Goal: Check status: Check status

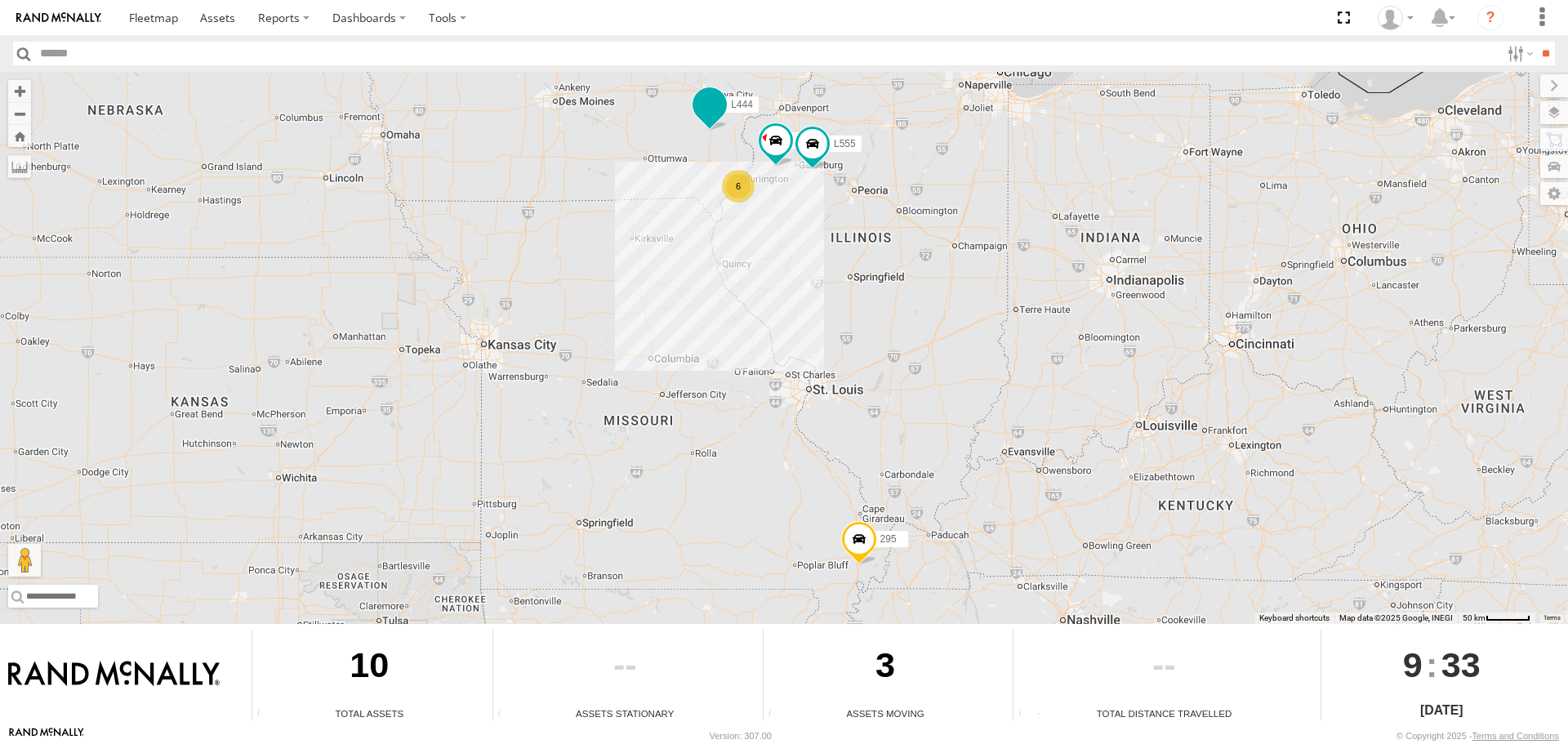
click at [713, 102] on span at bounding box center [709, 104] width 29 height 29
click at [719, 111] on label at bounding box center [716, 107] width 32 height 12
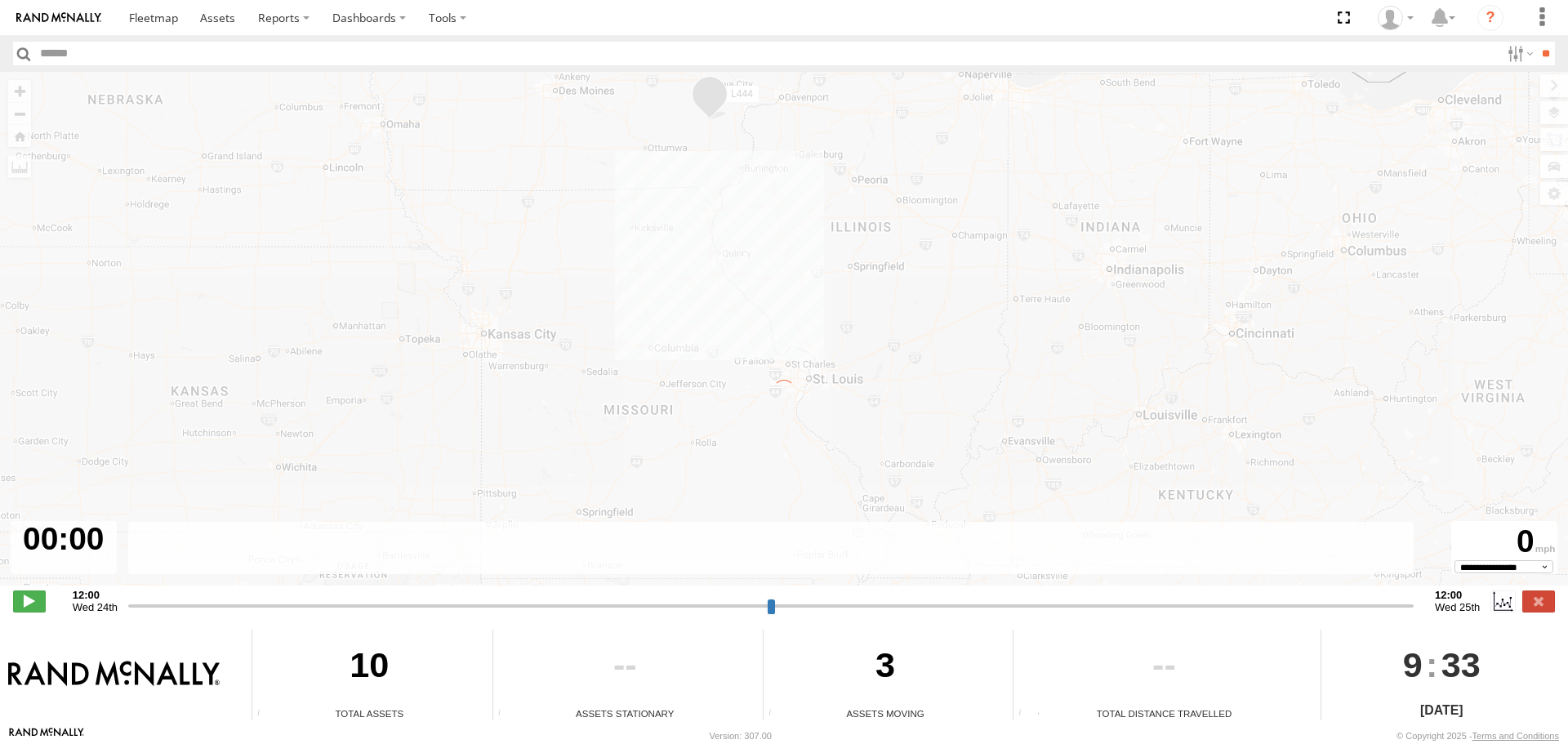
type input "**********"
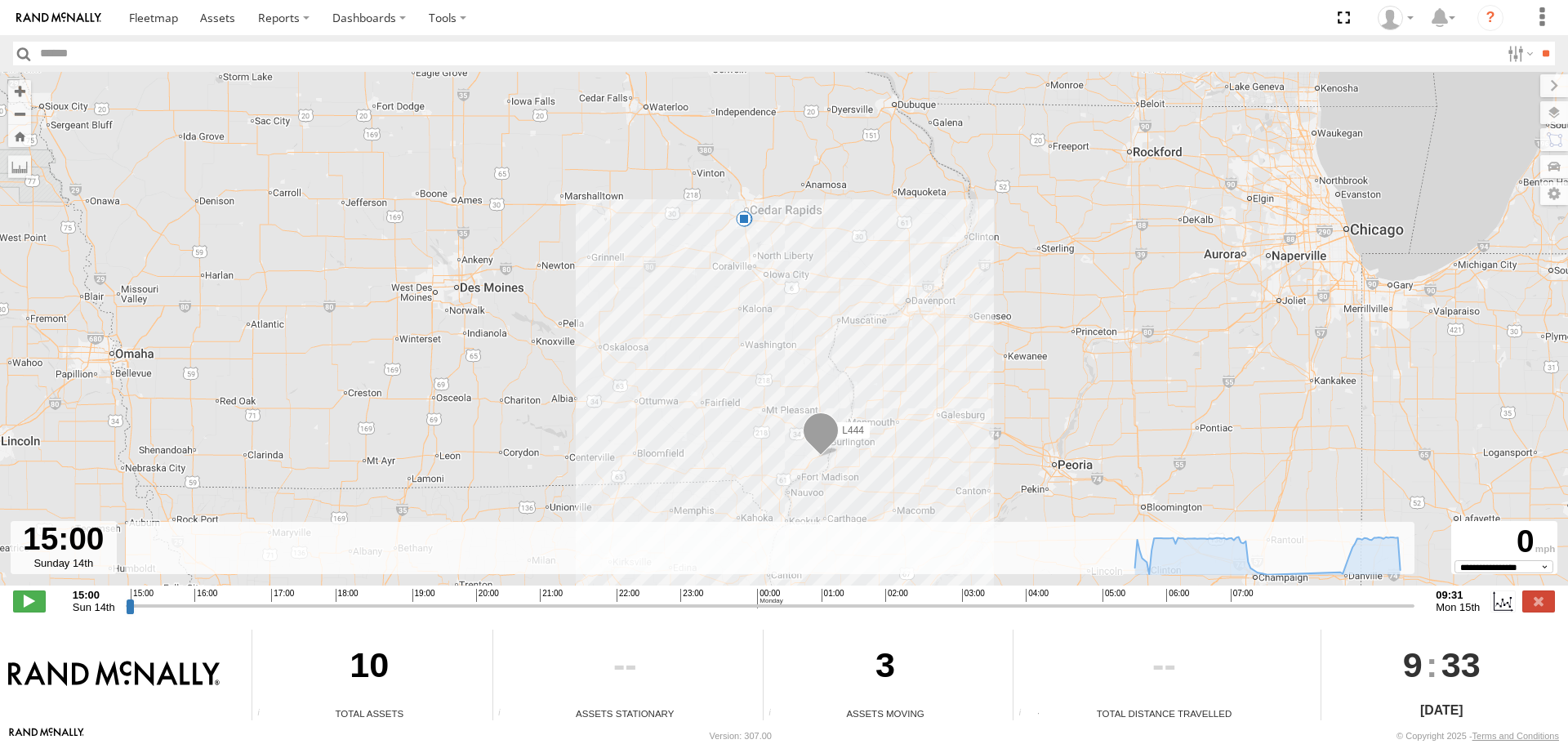
click at [814, 427] on span at bounding box center [820, 434] width 36 height 44
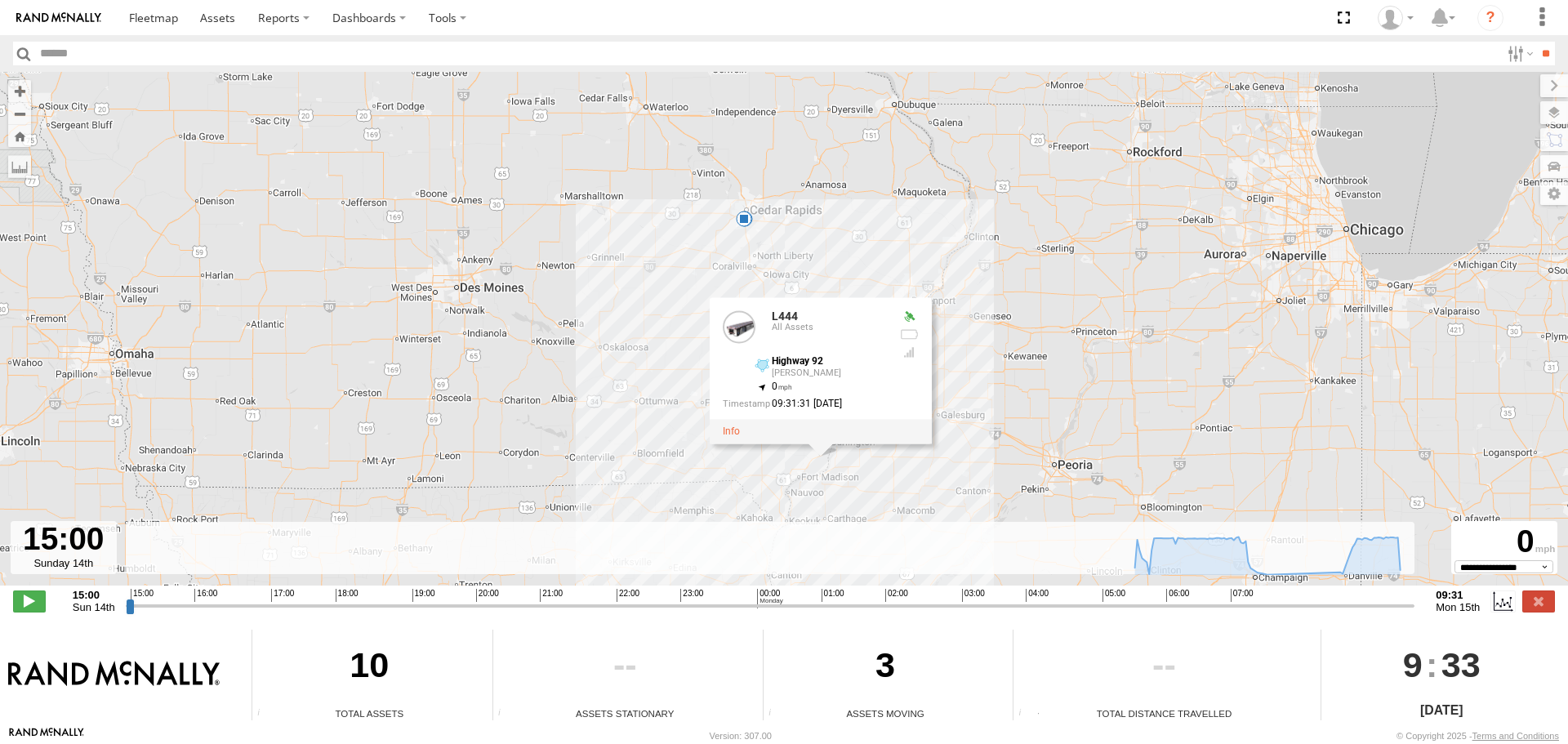
click at [1064, 228] on div "L444 07:35 Mon 08:41 Mon L444 All Assets Highway 92 [PERSON_NAME] 40.73568 , -9…" at bounding box center [784, 337] width 1568 height 531
click at [578, 321] on div "L444 07:35 Mon 08:41 Mon L444 All Assets Highway 92 [PERSON_NAME] 40.73568 , -9…" at bounding box center [784, 337] width 1568 height 531
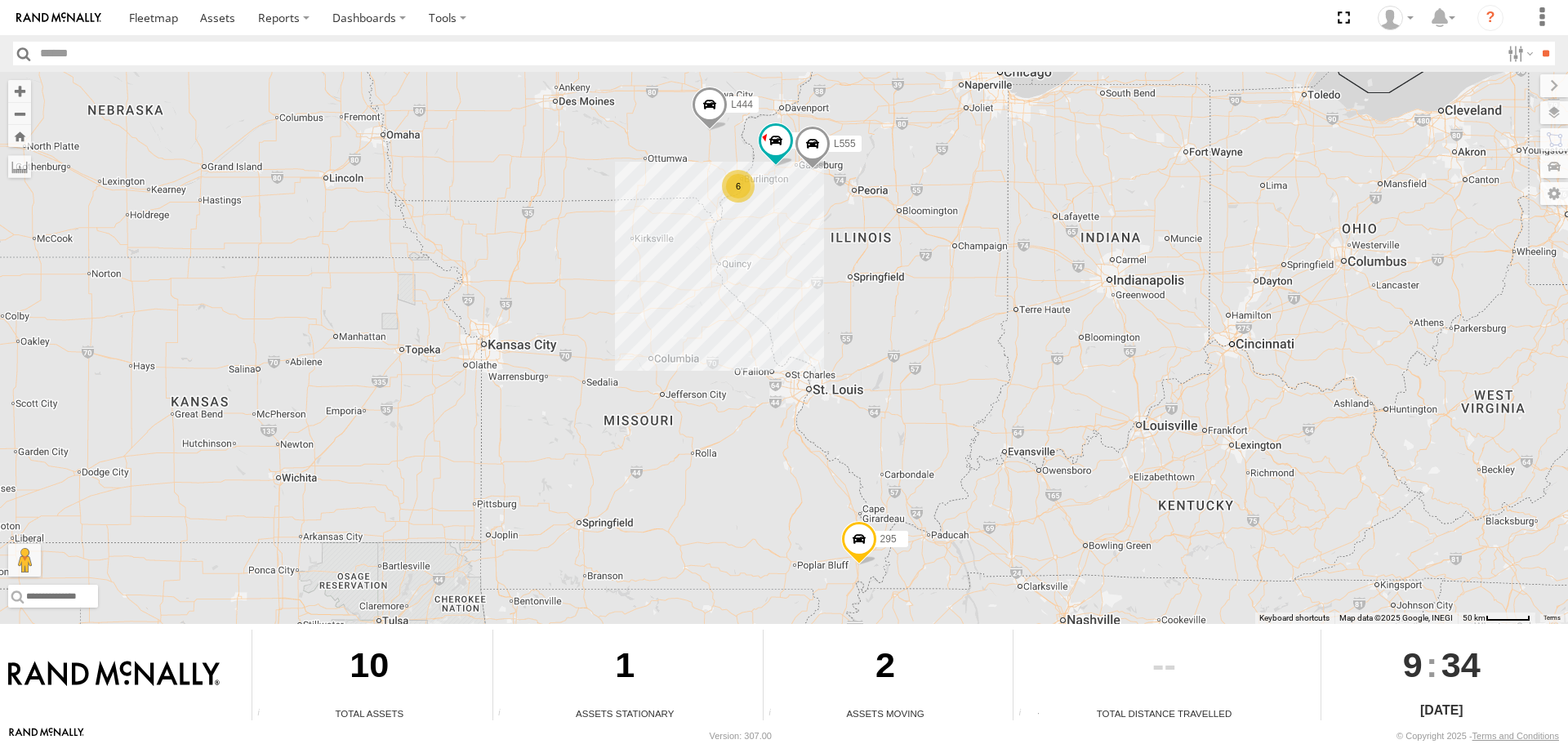
click at [810, 143] on span at bounding box center [812, 148] width 36 height 44
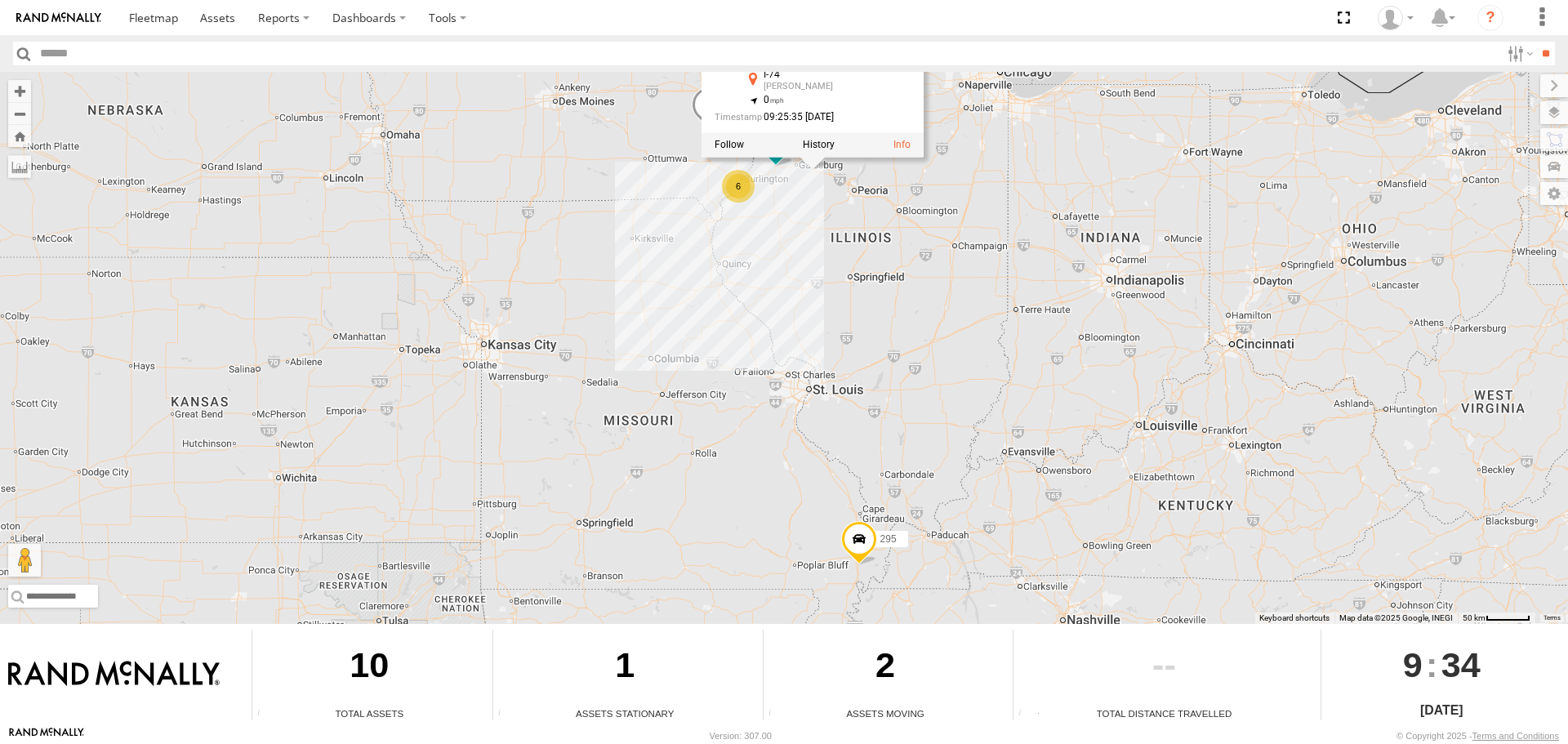
click at [1038, 136] on div "6 L222 L555 L444 295 L555 All Assets I-74 Gilson 40.89982 , -90.15419 0 09:25:3…" at bounding box center [784, 348] width 1568 height 552
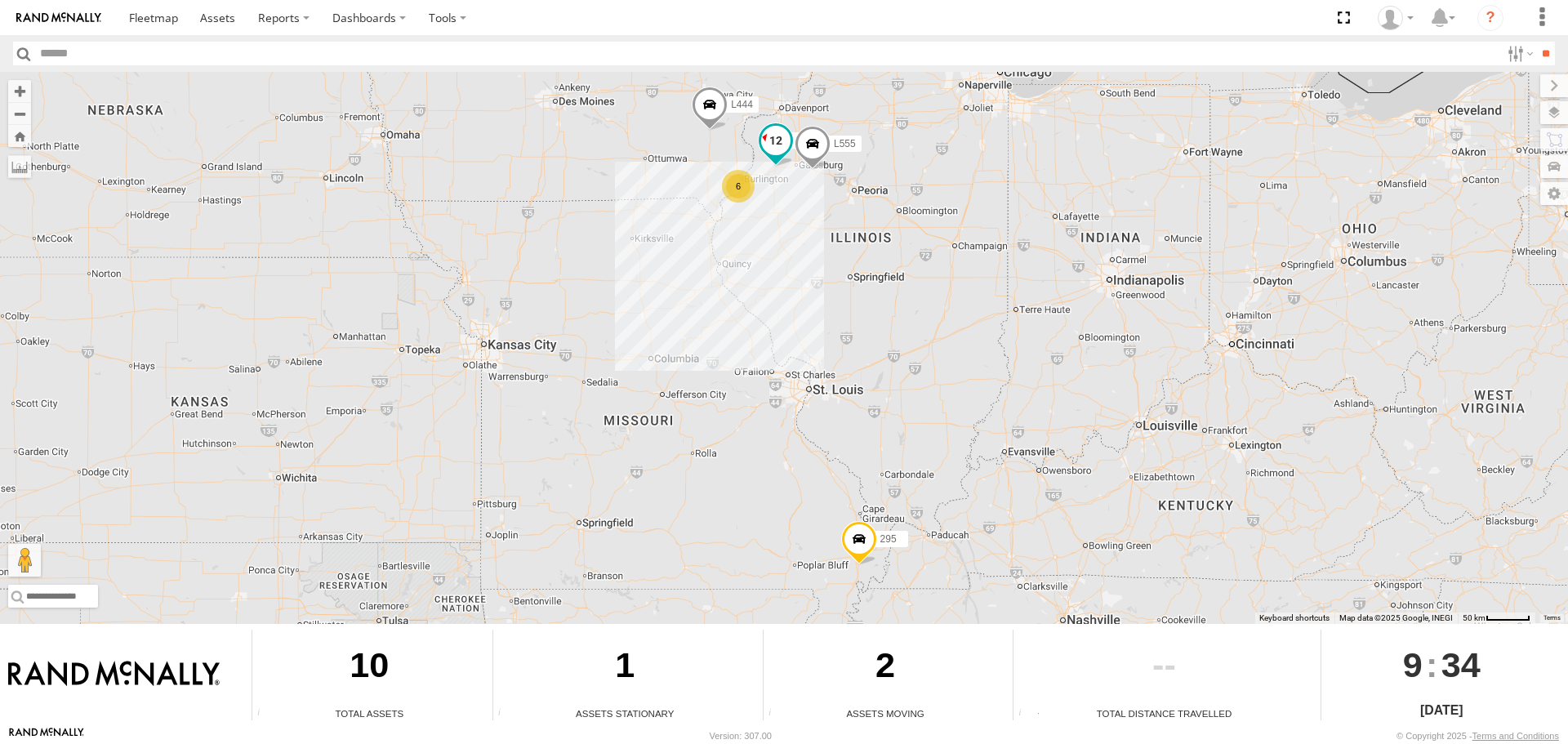
click at [770, 143] on span at bounding box center [775, 140] width 29 height 29
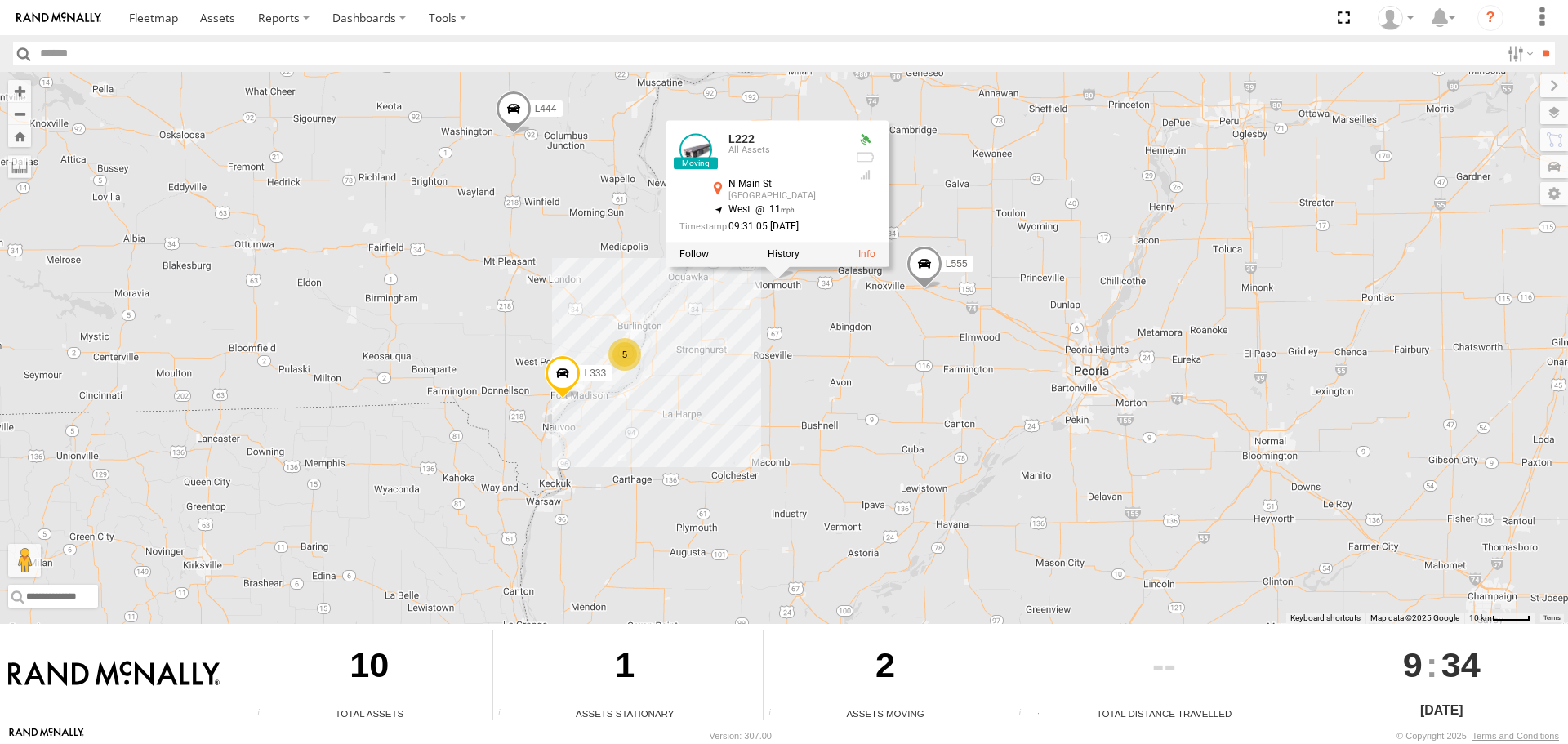
click at [1052, 267] on div "L222 L555 L444 295 L222 All Assets N Main St Monmouth 40.92697 , -90.64921 West…" at bounding box center [784, 348] width 1568 height 552
